Goal: Task Accomplishment & Management: Manage account settings

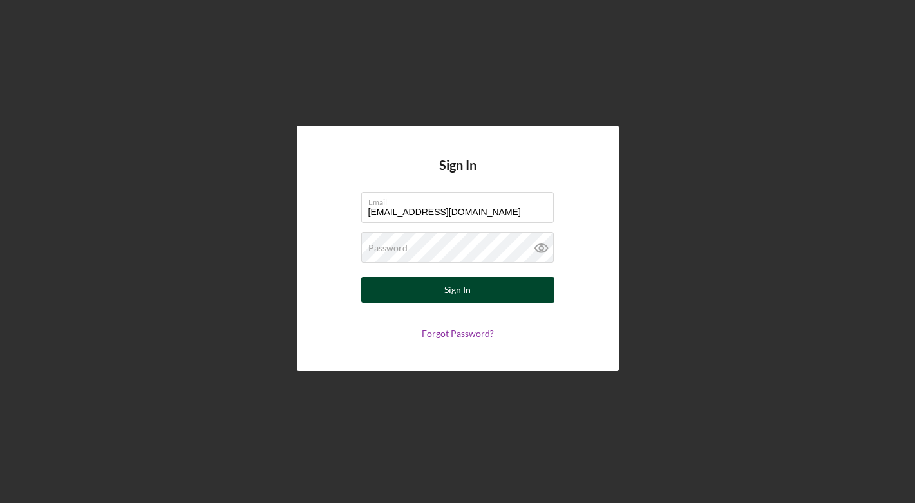
type input "[EMAIL_ADDRESS][DOMAIN_NAME]"
click at [457, 290] on button "Sign In" at bounding box center [457, 290] width 193 height 26
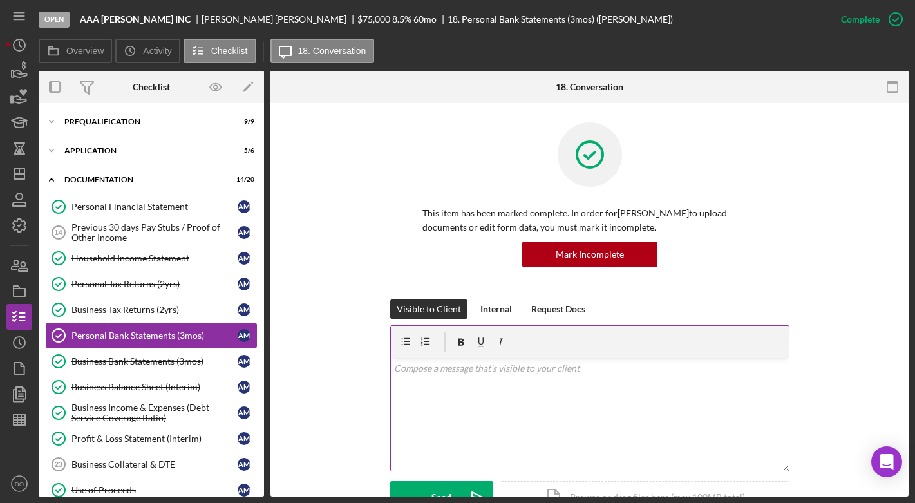
scroll to position [36, 0]
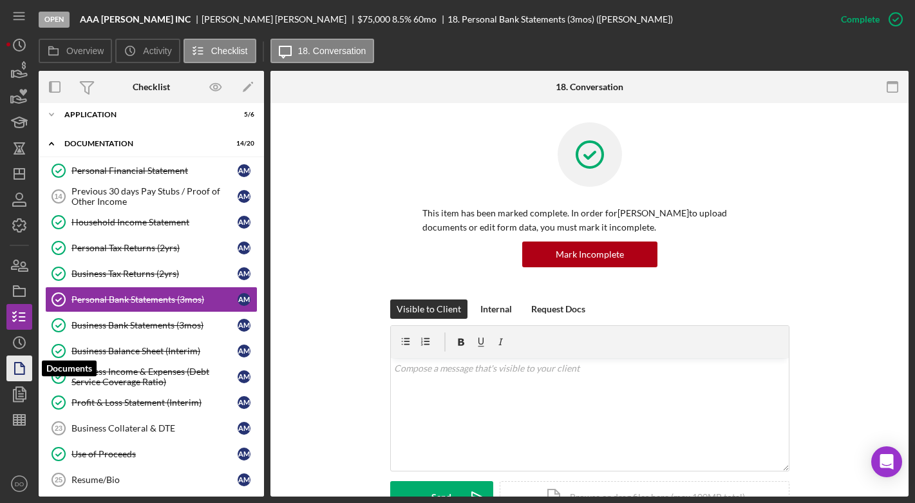
click at [26, 371] on icon "button" at bounding box center [19, 368] width 32 height 32
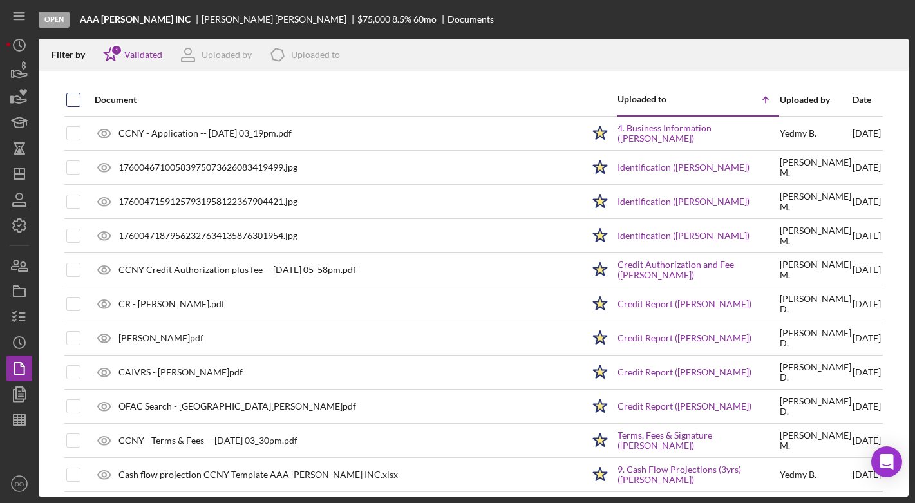
click at [73, 104] on input "checkbox" at bounding box center [73, 99] width 13 height 13
checkbox input "true"
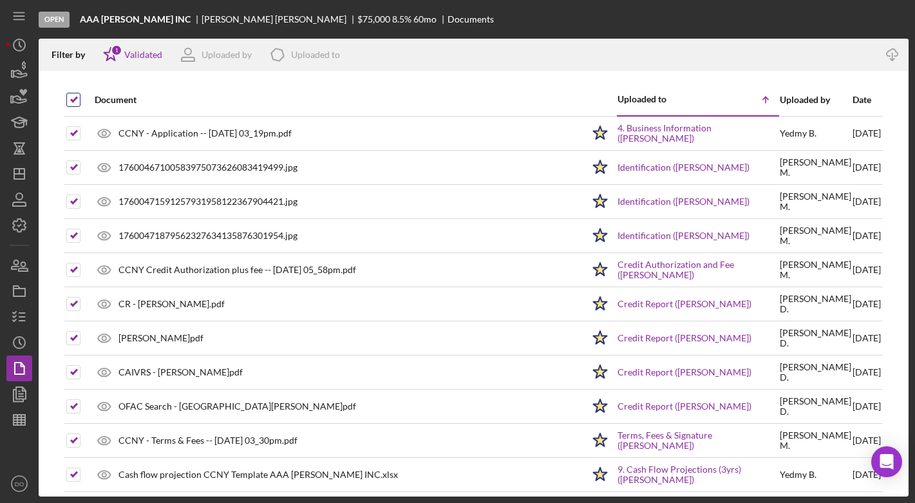
checkbox input "true"
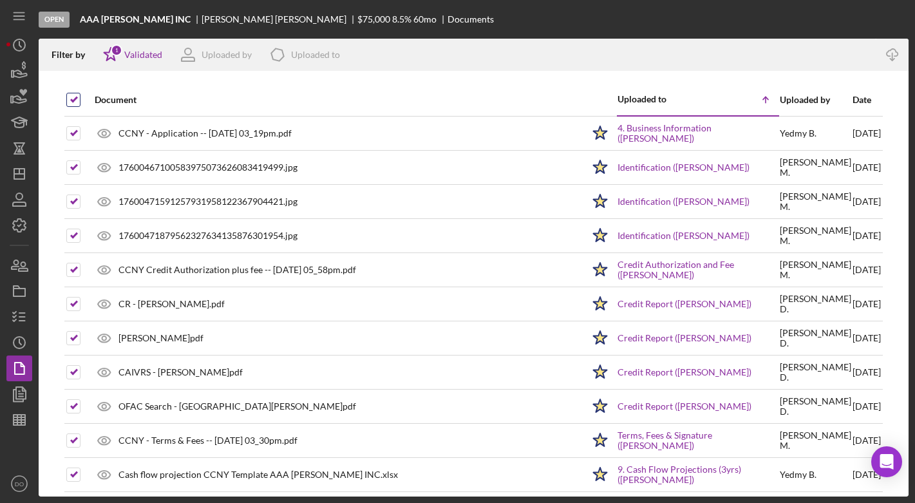
checkbox input "true"
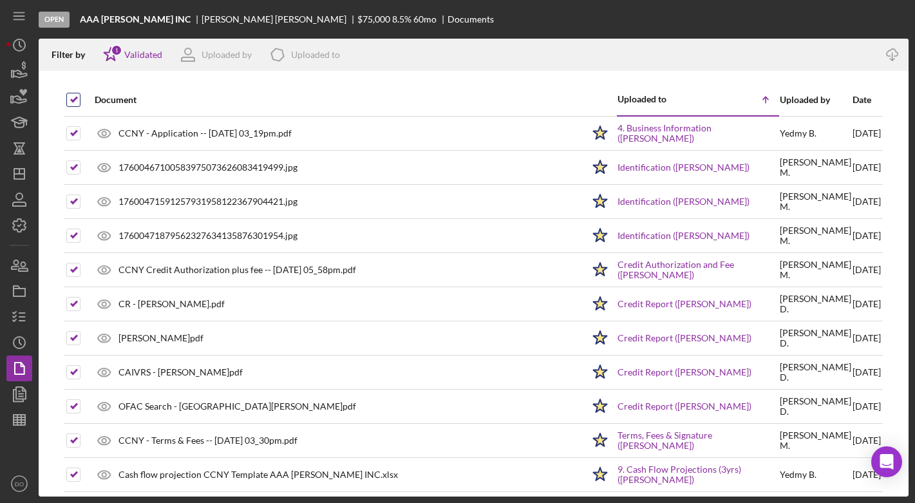
checkbox input "true"
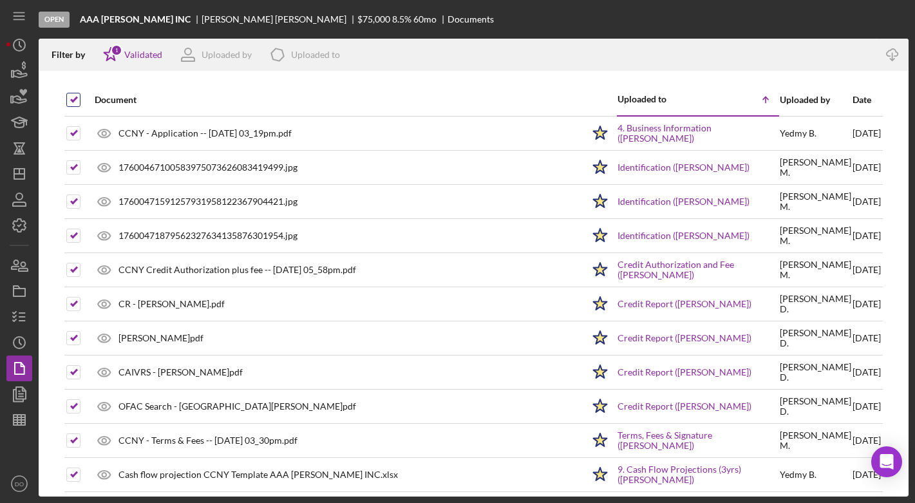
checkbox input "true"
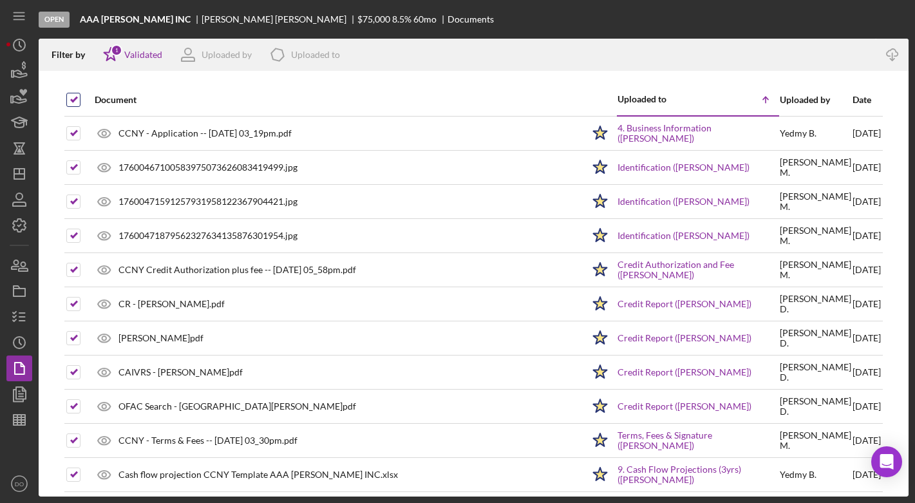
checkbox input "true"
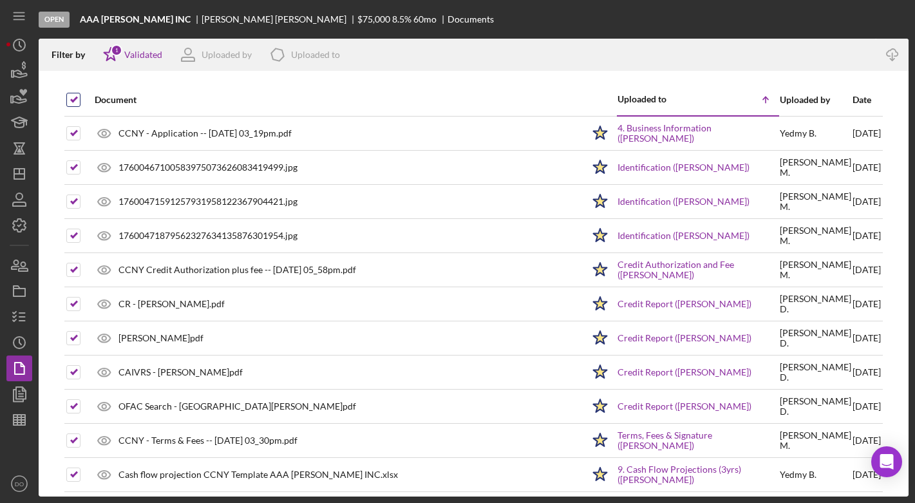
checkbox input "true"
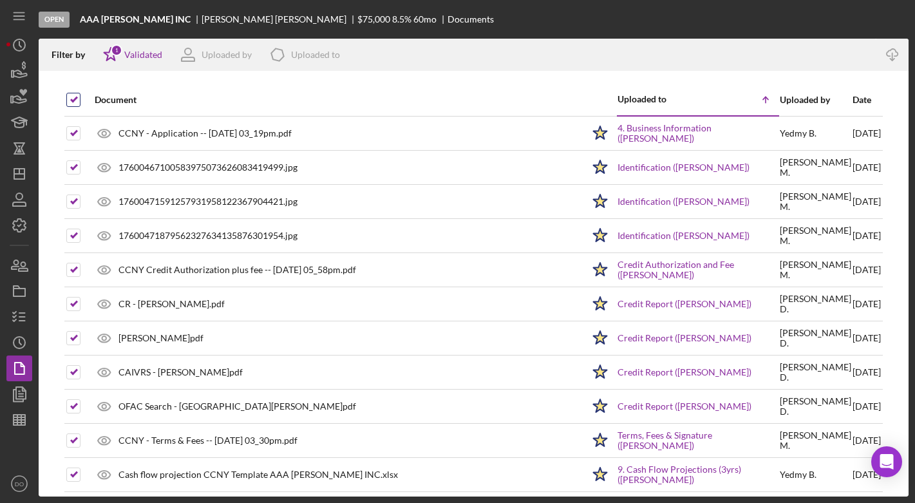
checkbox input "true"
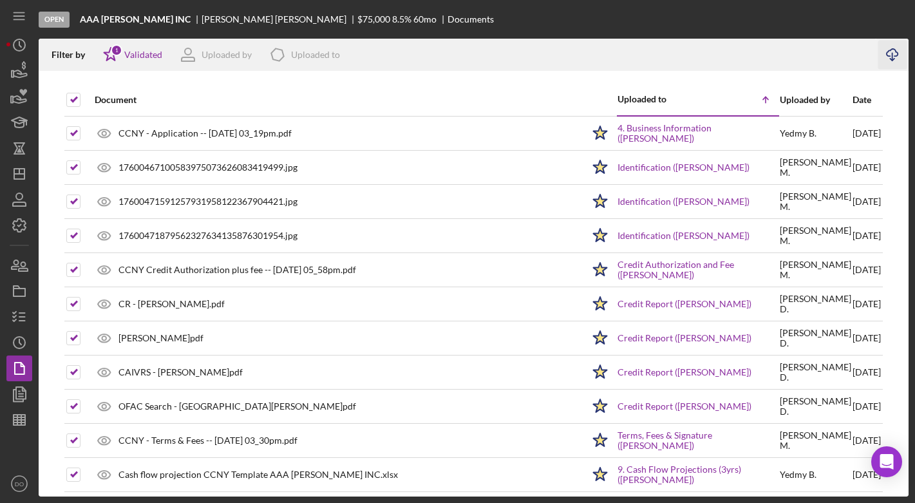
click at [893, 52] on icon "Icon/Download" at bounding box center [892, 55] width 29 height 29
